Goal: Transaction & Acquisition: Purchase product/service

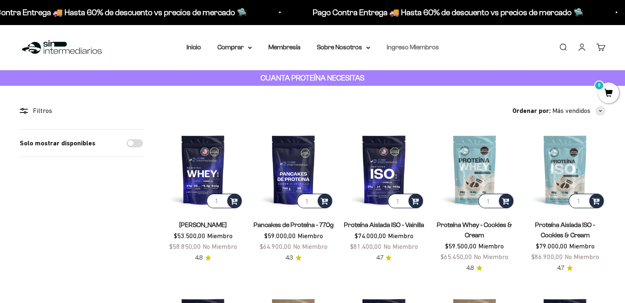
click at [406, 49] on link "Ingreso Miembros" at bounding box center [412, 47] width 52 height 7
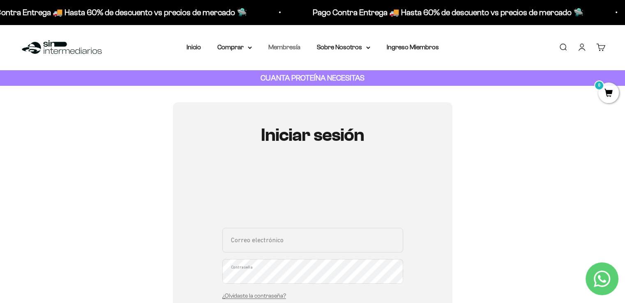
drag, startPoint x: 304, startPoint y: 46, endPoint x: 299, endPoint y: 46, distance: 4.9
click at [303, 46] on nav "Inicio Comprar Proteínas Ver Todos Whey Iso Vegan" at bounding box center [312, 47] width 252 height 11
click at [295, 48] on link "Membresía" at bounding box center [284, 47] width 32 height 7
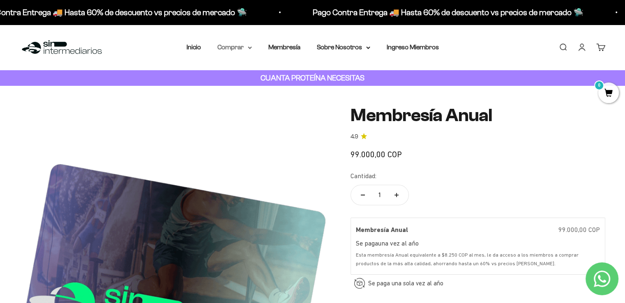
click at [220, 52] on summary "Comprar" at bounding box center [234, 47] width 34 height 11
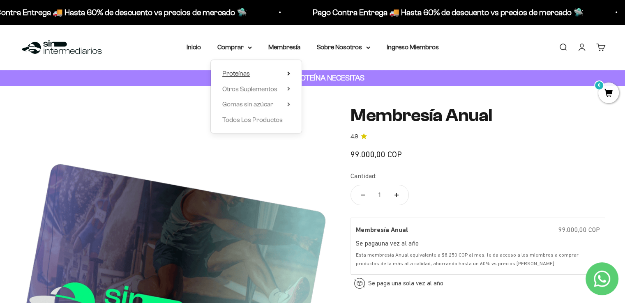
click at [237, 70] on span "Proteínas" at bounding box center [236, 73] width 28 height 7
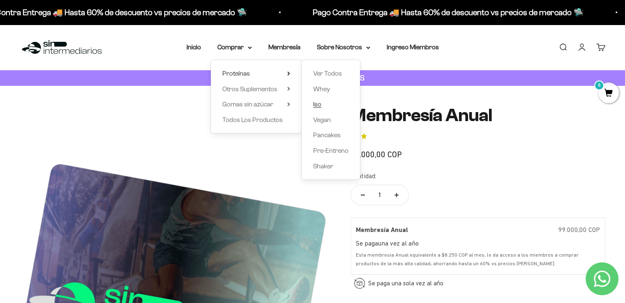
click at [319, 104] on span "Iso" at bounding box center [317, 104] width 8 height 7
